Goal: Contribute content: Contribute content

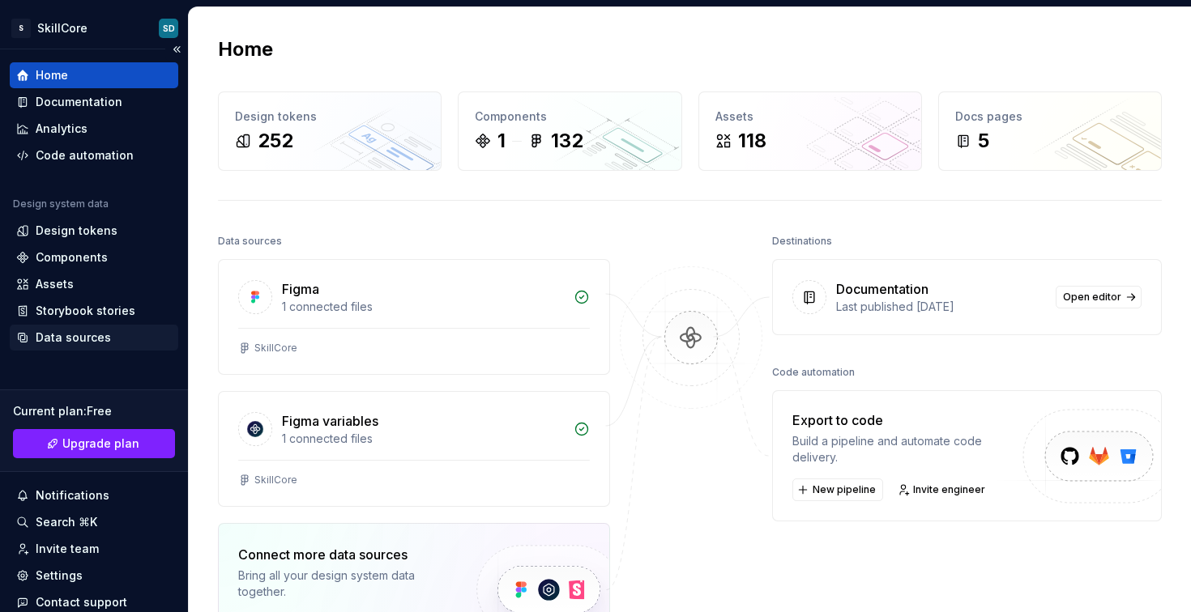
click at [91, 335] on div "Data sources" at bounding box center [73, 338] width 75 height 16
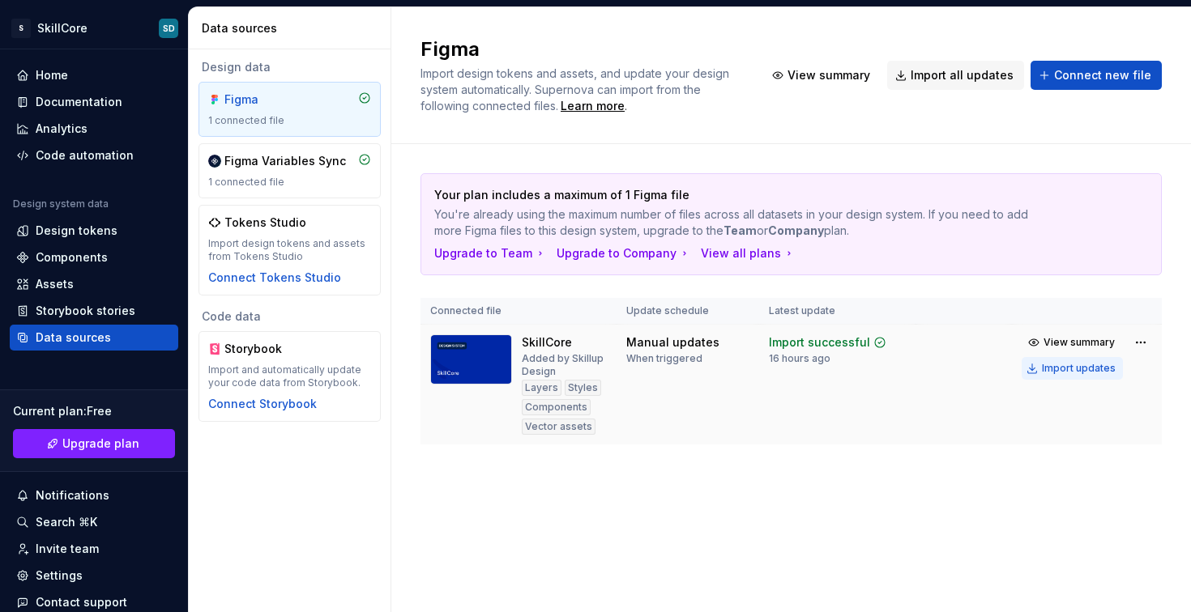
click at [1084, 369] on div "Import updates" at bounding box center [1079, 368] width 74 height 13
click at [1097, 360] on button "Import updates" at bounding box center [1071, 368] width 101 height 23
click at [83, 262] on div "Components" at bounding box center [72, 257] width 72 height 16
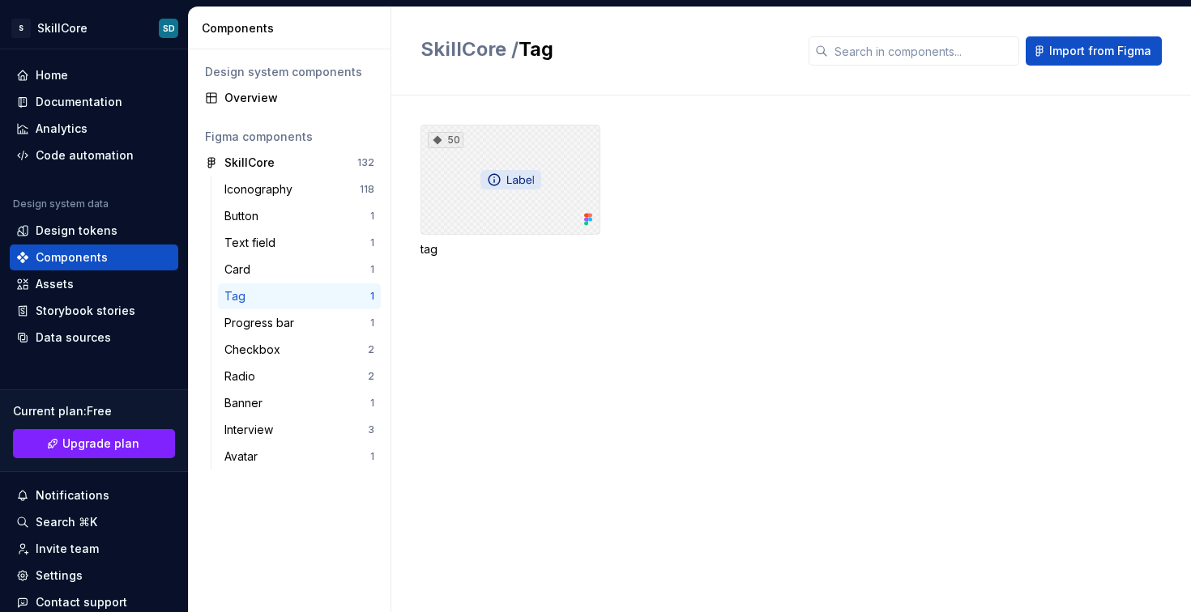
click at [576, 184] on div "50" at bounding box center [510, 180] width 180 height 110
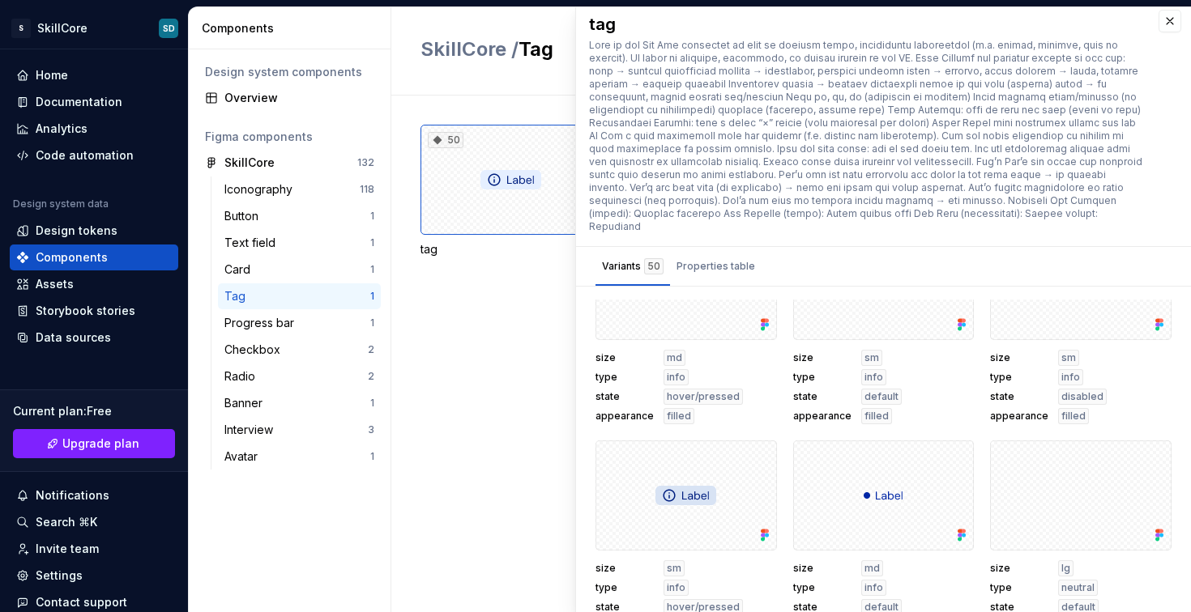
scroll to position [1255, 0]
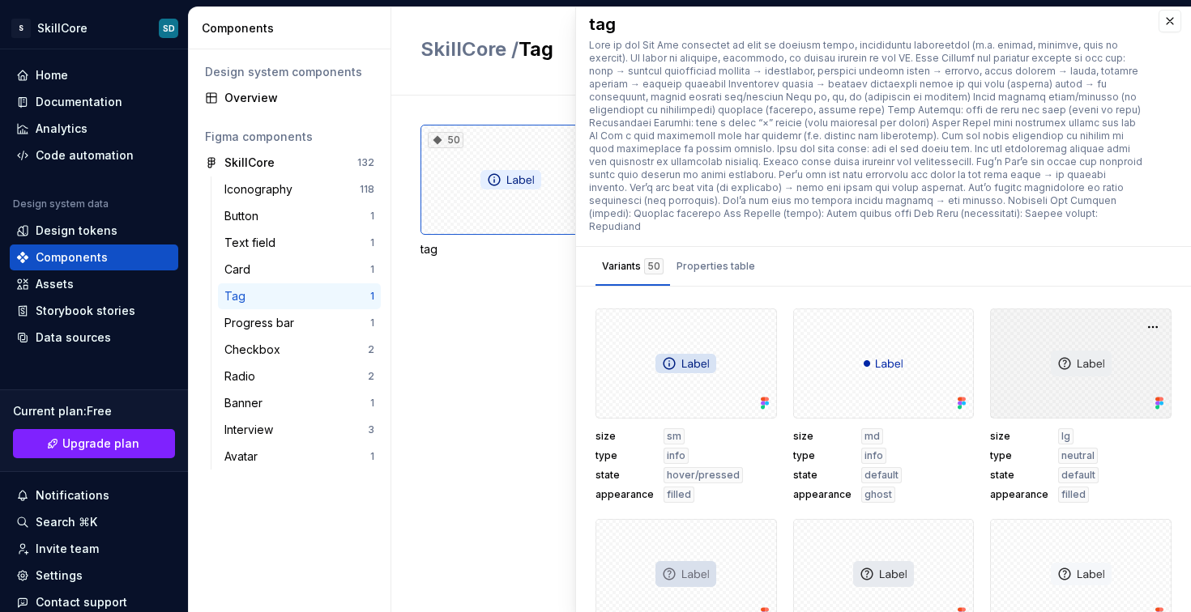
click at [1062, 353] on div at bounding box center [1080, 364] width 181 height 110
click at [1050, 375] on div at bounding box center [1080, 364] width 181 height 110
click at [1109, 445] on div "size lg type neutral state default appearance filled" at bounding box center [1080, 466] width 181 height 75
click at [1046, 370] on div at bounding box center [1080, 364] width 181 height 110
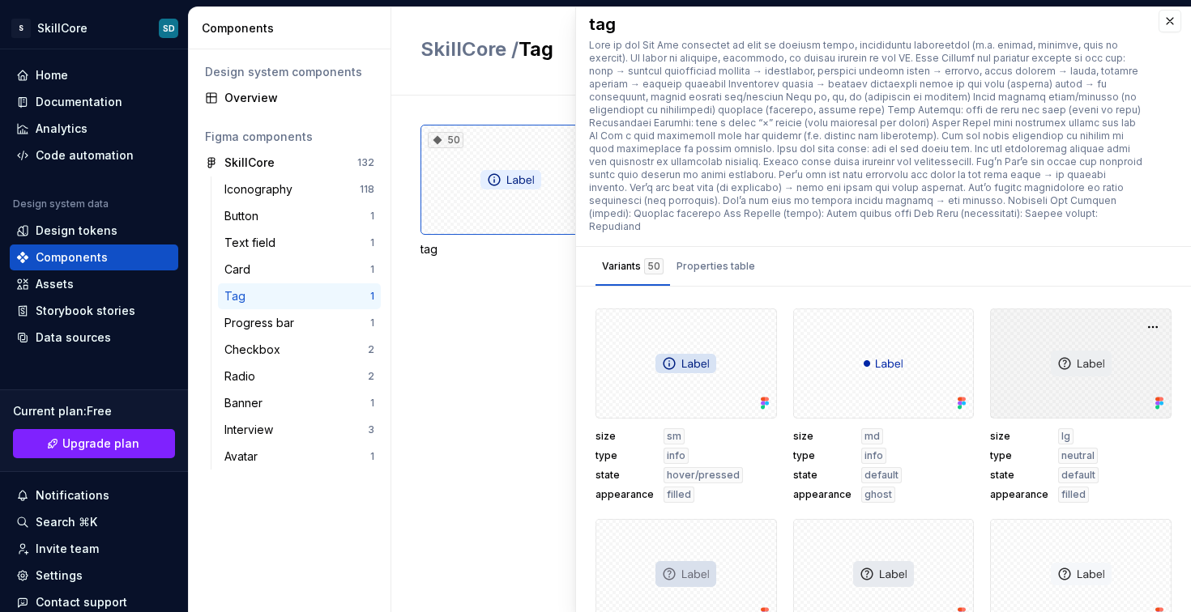
click at [1054, 355] on div at bounding box center [1080, 364] width 181 height 110
click at [1061, 450] on span "neutral" at bounding box center [1077, 456] width 33 height 13
click at [957, 446] on div "size md type info state default appearance ghost" at bounding box center [883, 466] width 181 height 75
click at [993, 450] on span "type" at bounding box center [1019, 456] width 58 height 13
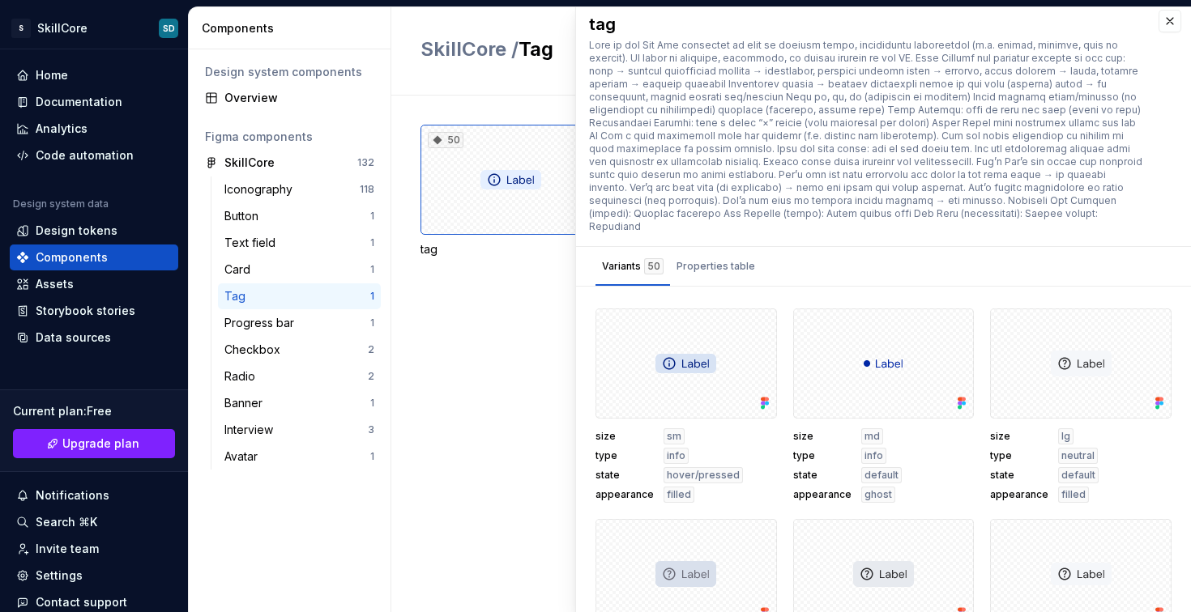
click at [1028, 450] on span "type" at bounding box center [1019, 456] width 58 height 13
click at [1024, 469] on span "state" at bounding box center [1019, 475] width 58 height 13
click at [1061, 469] on span "default" at bounding box center [1078, 475] width 34 height 13
click at [1058, 487] on div "filled" at bounding box center [1073, 495] width 31 height 16
click at [1141, 317] on button "button" at bounding box center [1152, 327] width 23 height 23
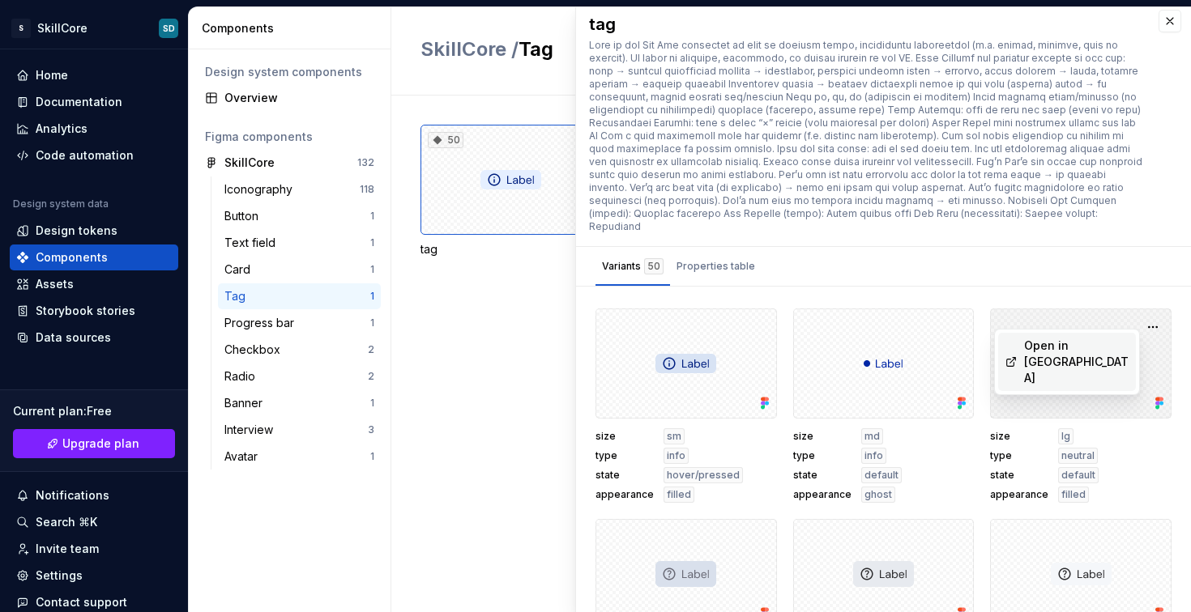
click at [1058, 309] on div at bounding box center [1080, 364] width 181 height 110
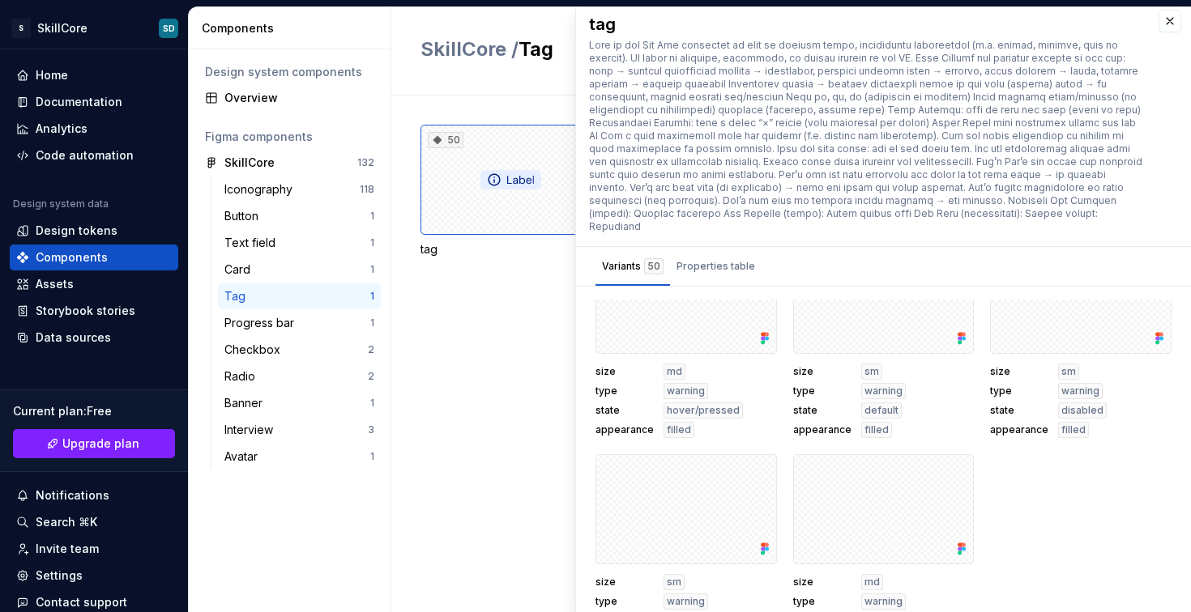
scroll to position [3252, 0]
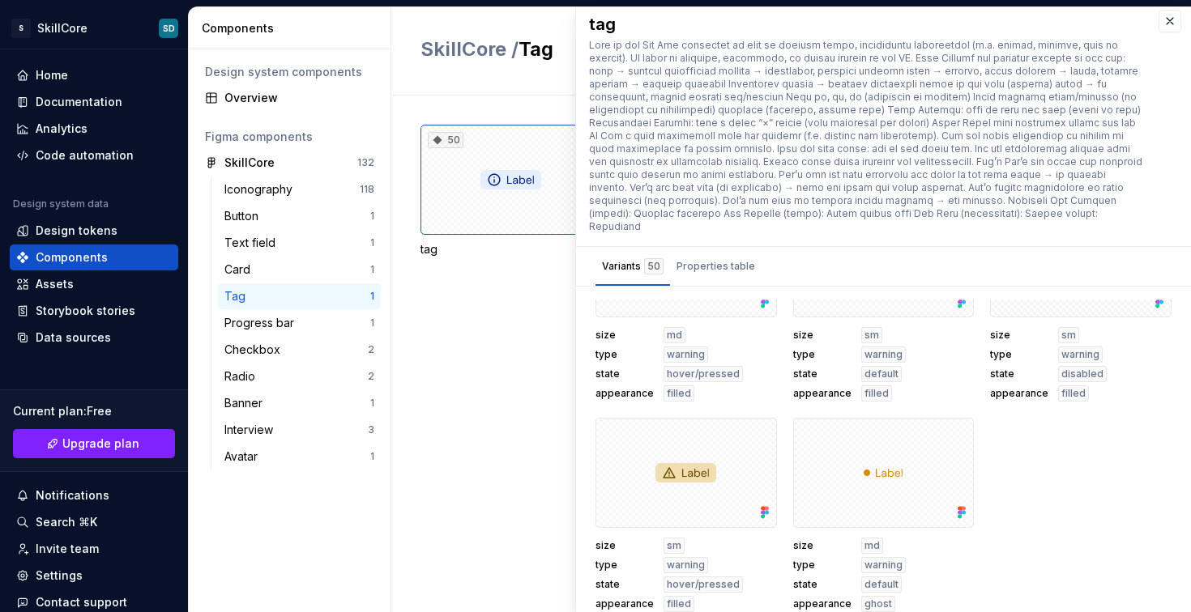
click at [868, 172] on div at bounding box center [865, 136] width 553 height 194
click at [868, 171] on div at bounding box center [865, 136] width 553 height 194
drag, startPoint x: 800, startPoint y: 162, endPoint x: 723, endPoint y: 136, distance: 80.4
click at [747, 146] on div at bounding box center [865, 136] width 553 height 194
click at [719, 132] on div at bounding box center [865, 136] width 553 height 194
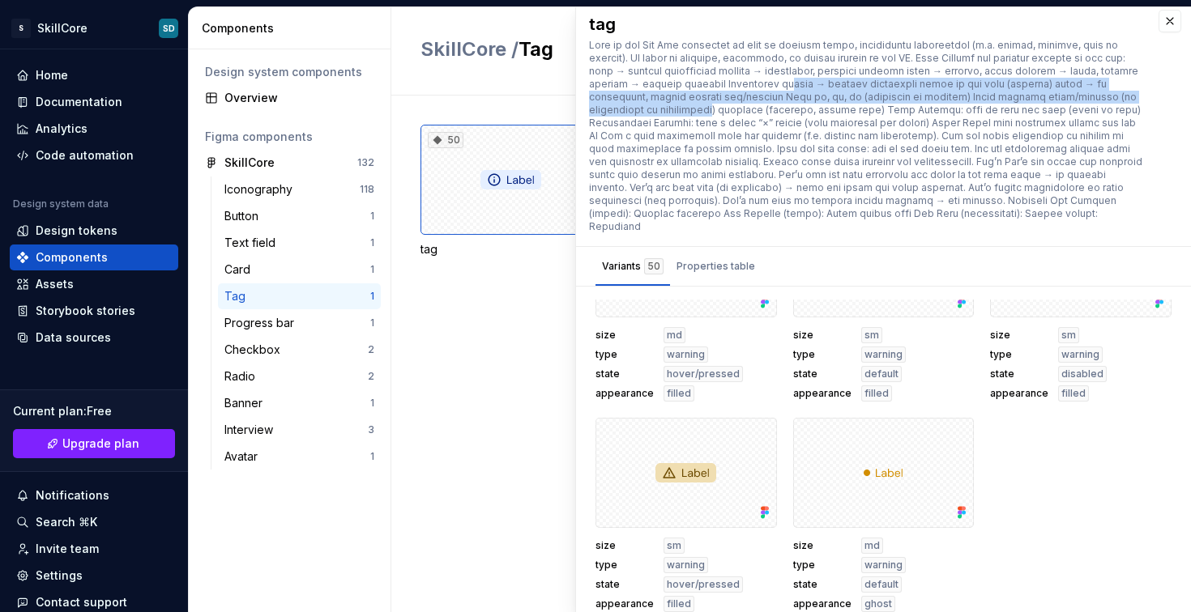
drag, startPoint x: 700, startPoint y: 102, endPoint x: 1030, endPoint y: 96, distance: 329.7
click at [800, 85] on div at bounding box center [865, 136] width 553 height 194
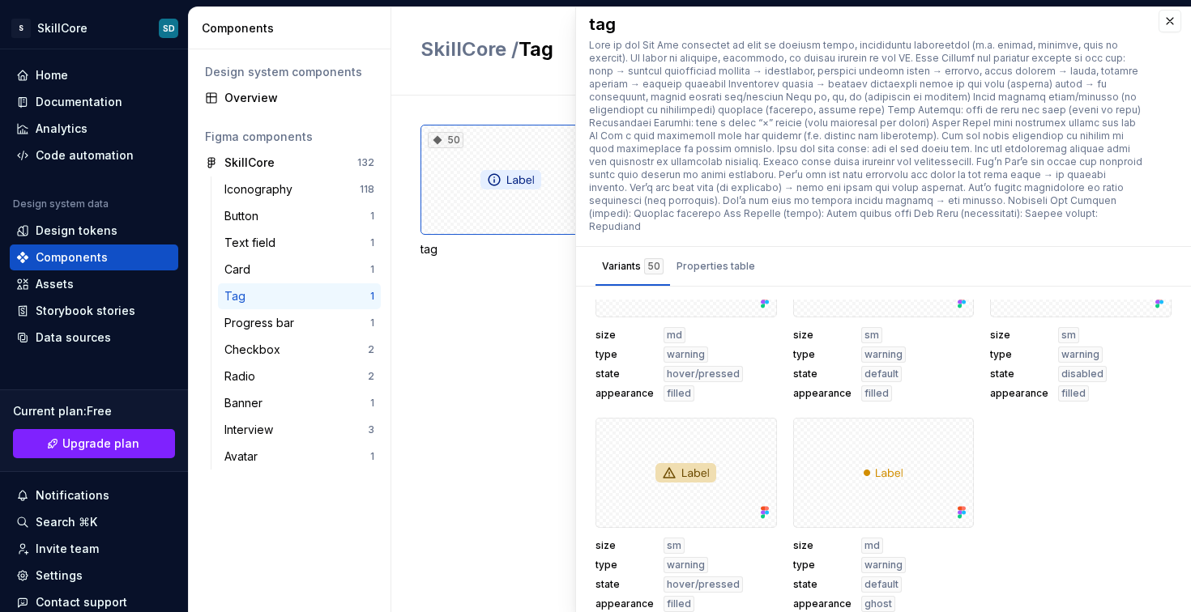
click at [1071, 104] on div at bounding box center [865, 136] width 553 height 194
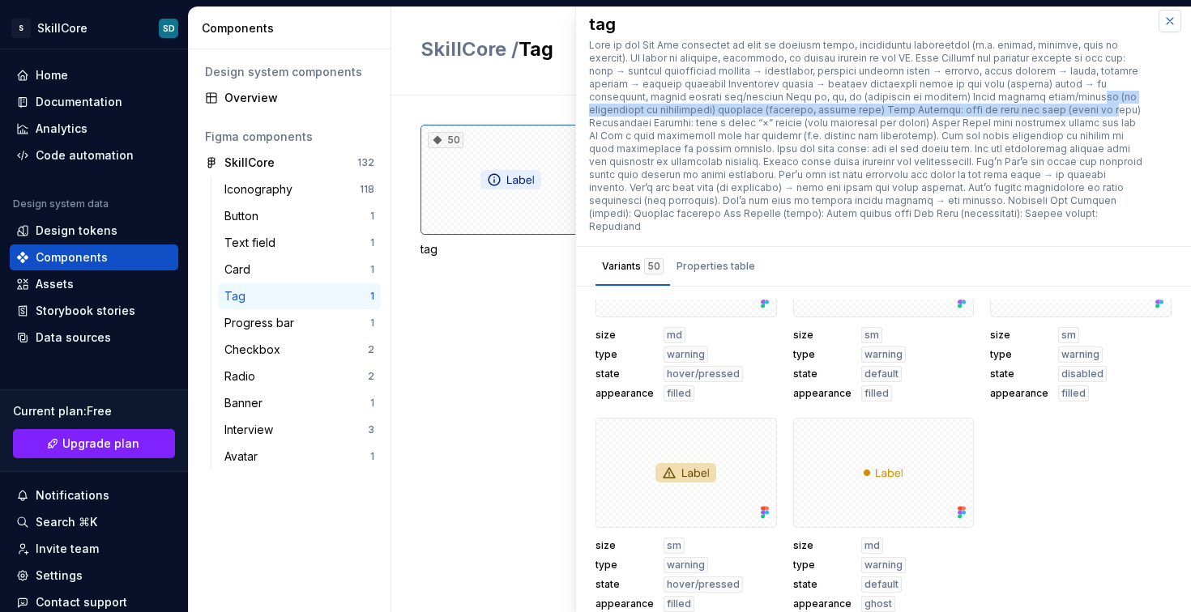
click at [1158, 24] on button "button" at bounding box center [1169, 21] width 23 height 23
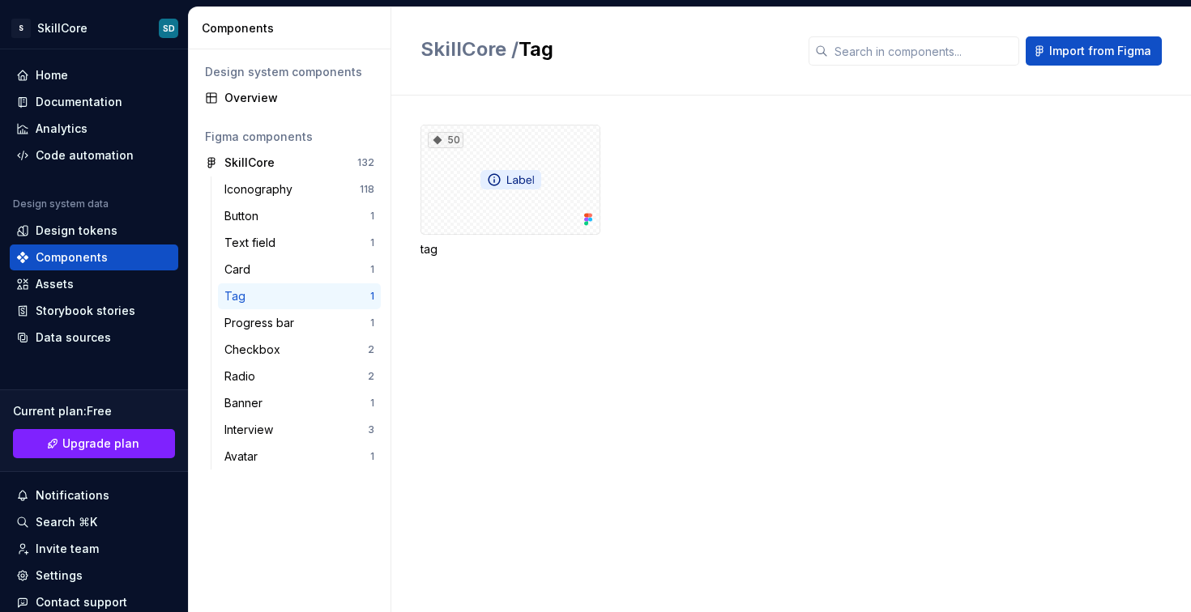
click at [507, 351] on div "50 tag" at bounding box center [805, 354] width 770 height 517
click at [87, 229] on div "Design tokens" at bounding box center [77, 231] width 82 height 16
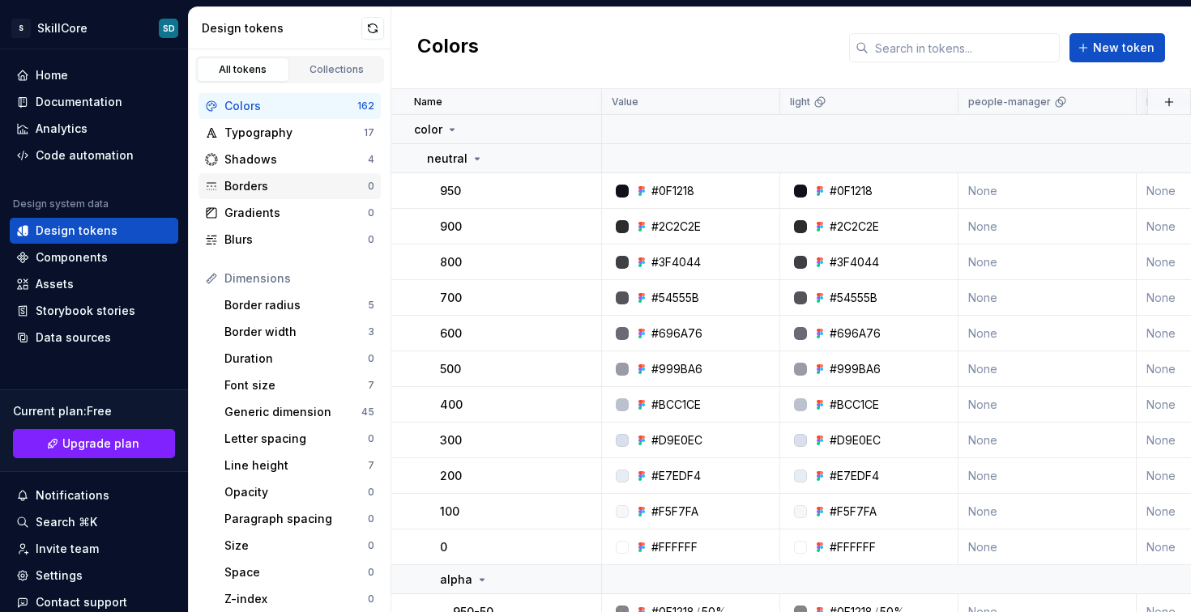
click at [301, 178] on div "Borders" at bounding box center [295, 186] width 143 height 16
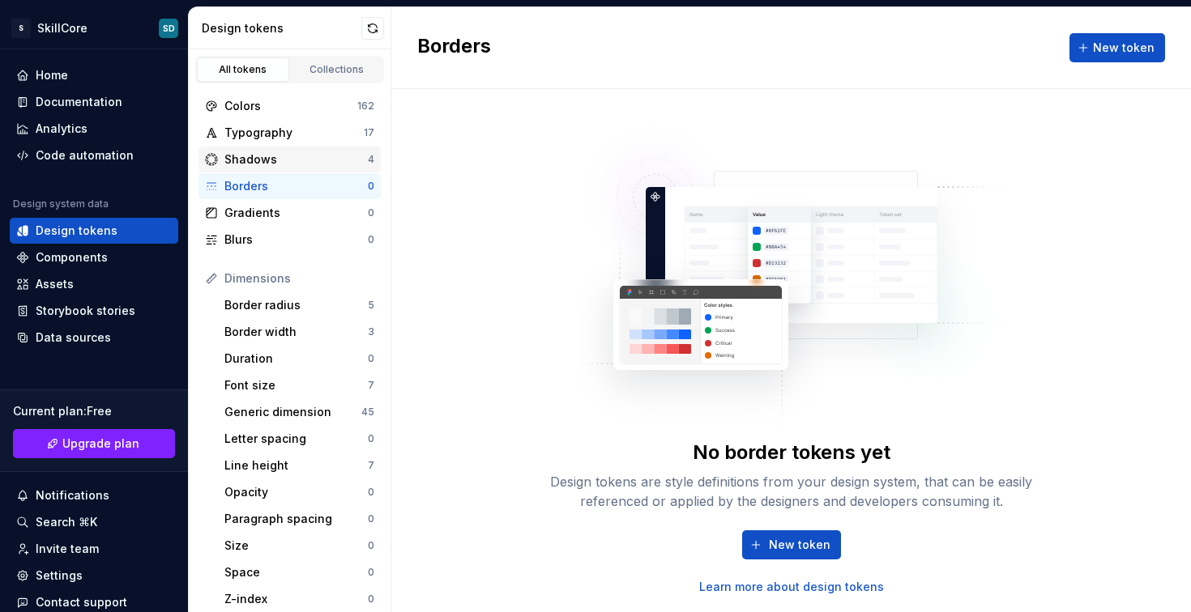
click at [302, 160] on div "Shadows" at bounding box center [295, 159] width 143 height 16
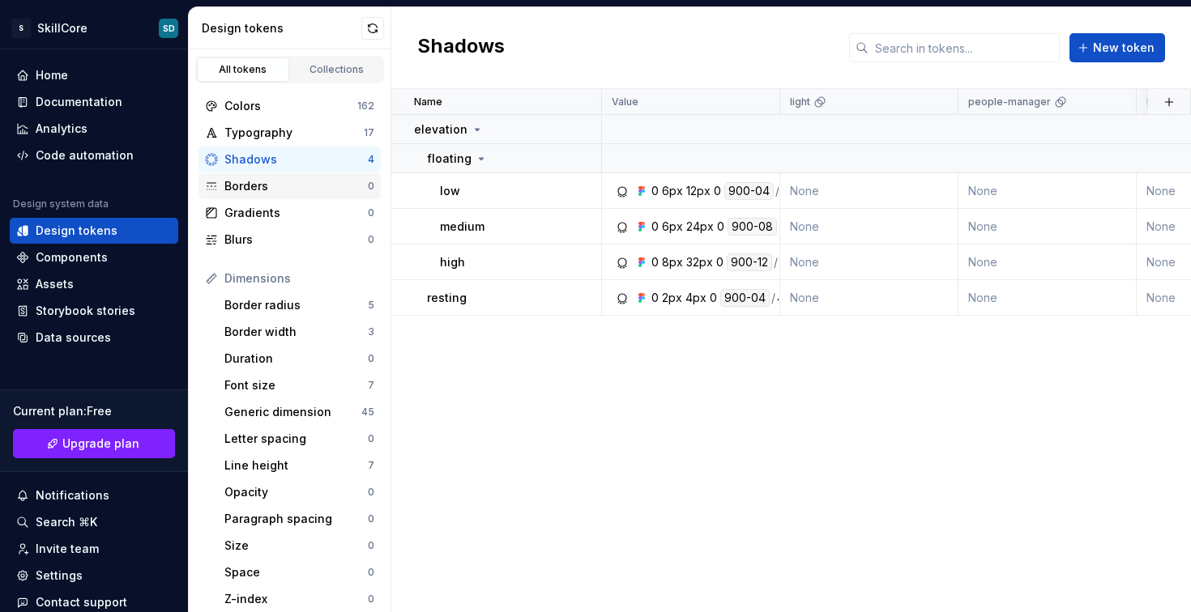
click at [306, 194] on div "Borders" at bounding box center [295, 186] width 143 height 16
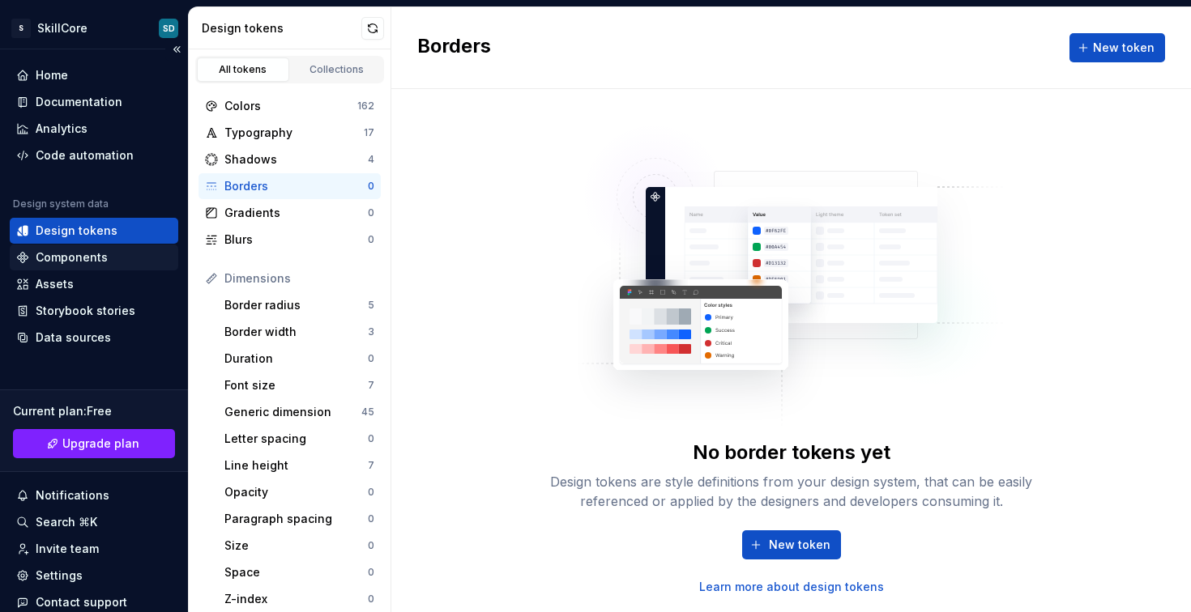
click at [95, 253] on div "Components" at bounding box center [72, 257] width 72 height 16
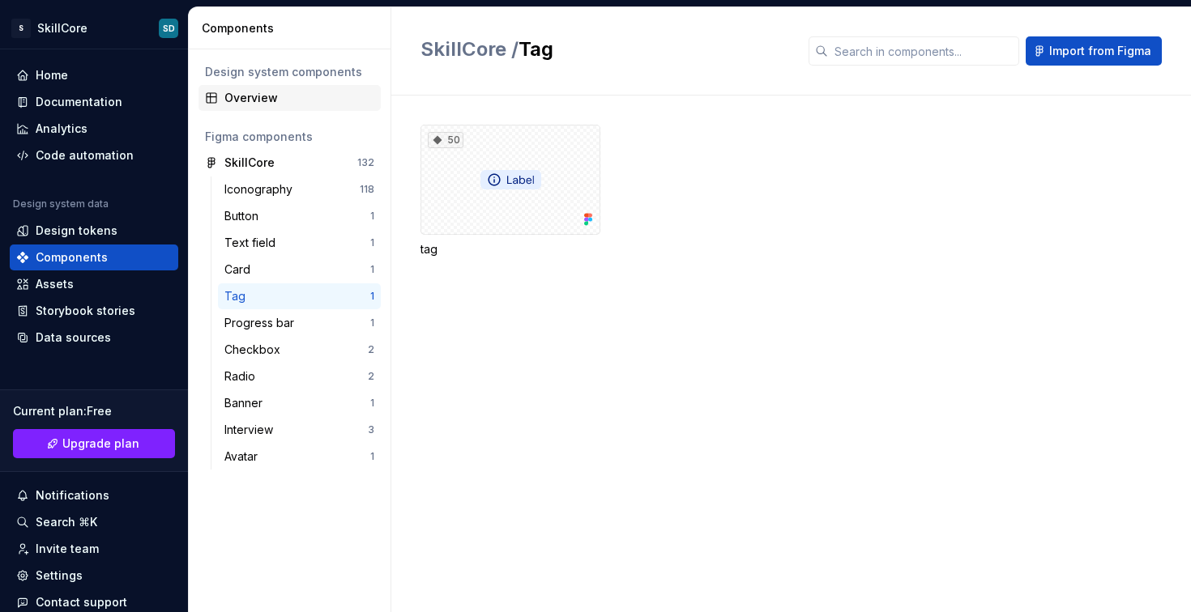
click at [224, 97] on div "Overview" at bounding box center [299, 98] width 150 height 16
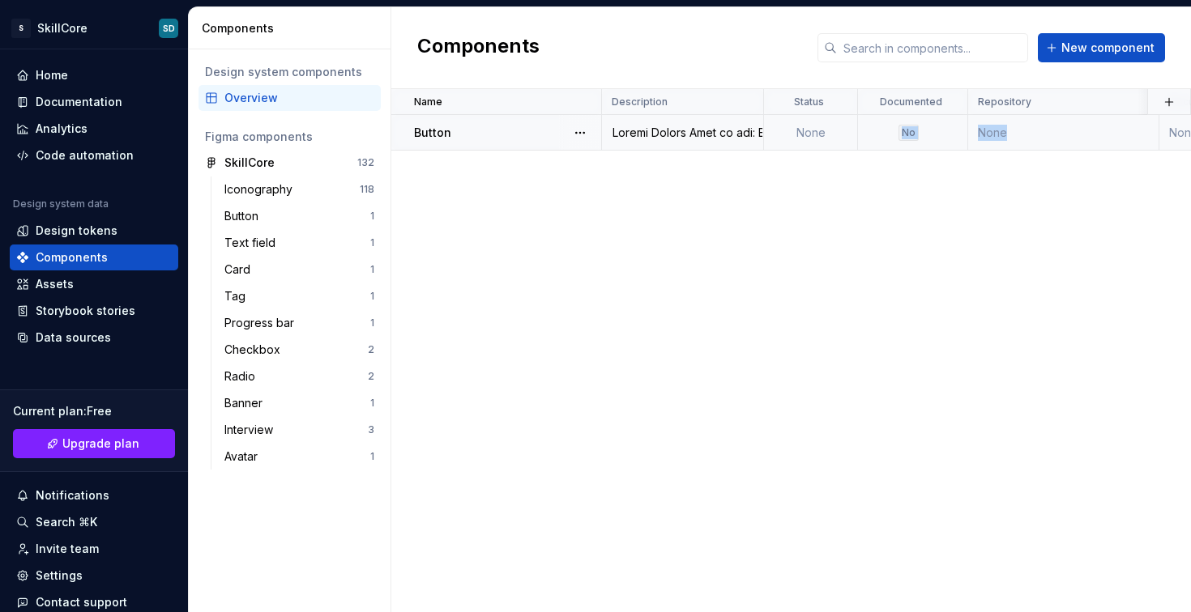
drag, startPoint x: 1158, startPoint y: 142, endPoint x: 849, endPoint y: 142, distance: 308.6
click at [850, 141] on tr "Button None No None None button [DATE]" at bounding box center [1025, 133] width 1269 height 36
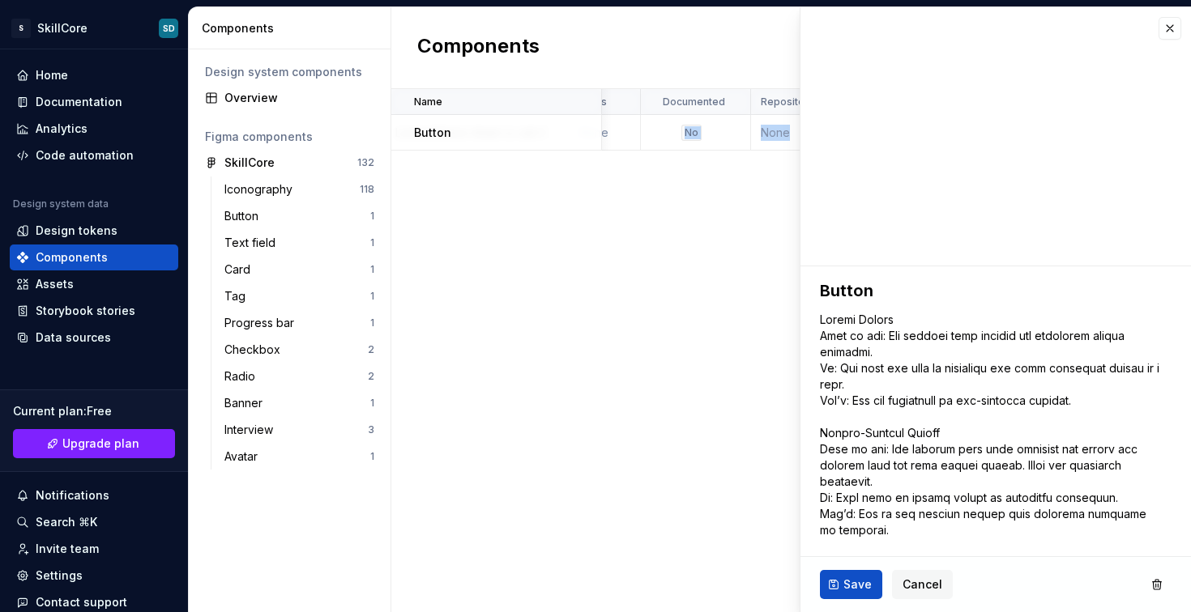
scroll to position [0, 244]
click at [1159, 27] on button "button" at bounding box center [1169, 28] width 23 height 23
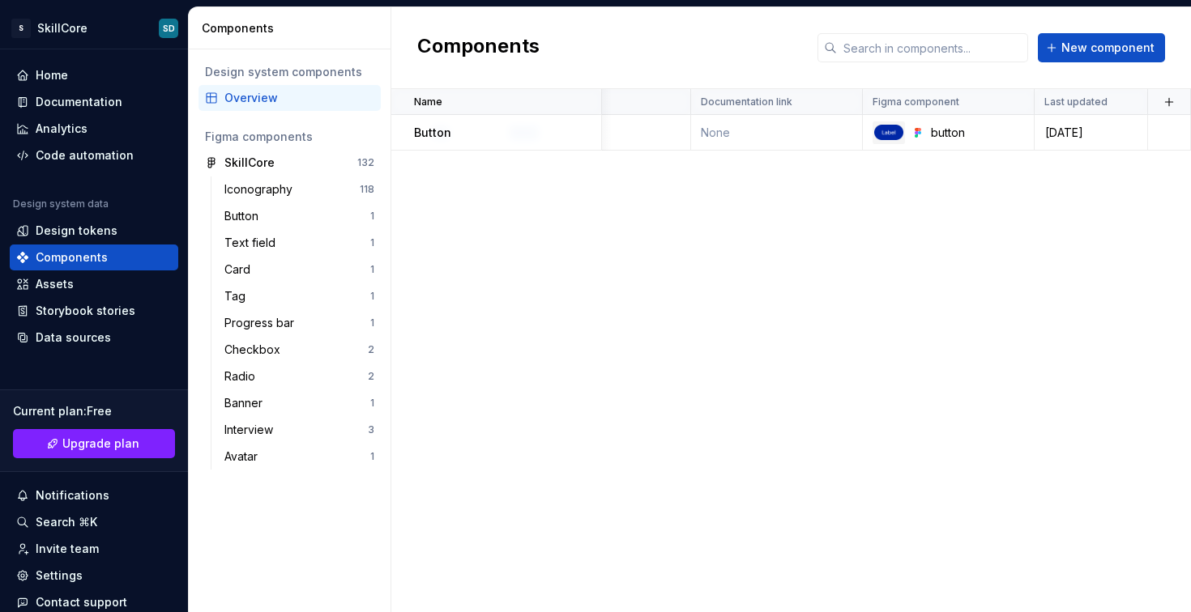
scroll to position [0, 452]
click at [961, 122] on div "button" at bounding box center [964, 133] width 171 height 23
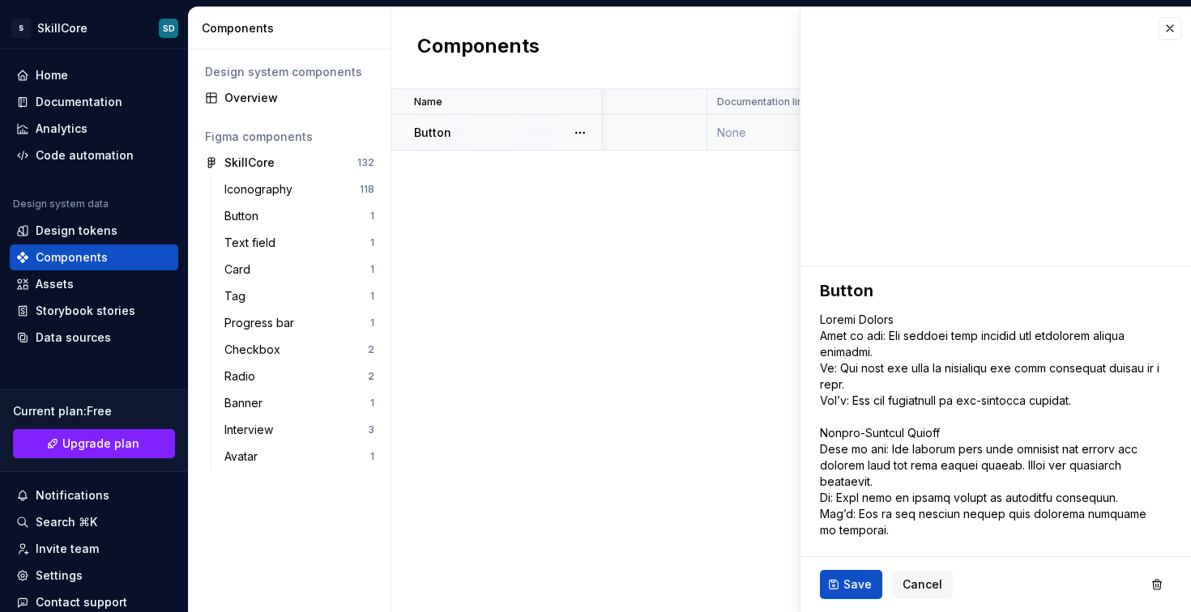
type textarea "*"
click at [1162, 29] on button "button" at bounding box center [1169, 28] width 23 height 23
